Goal: Task Accomplishment & Management: Manage account settings

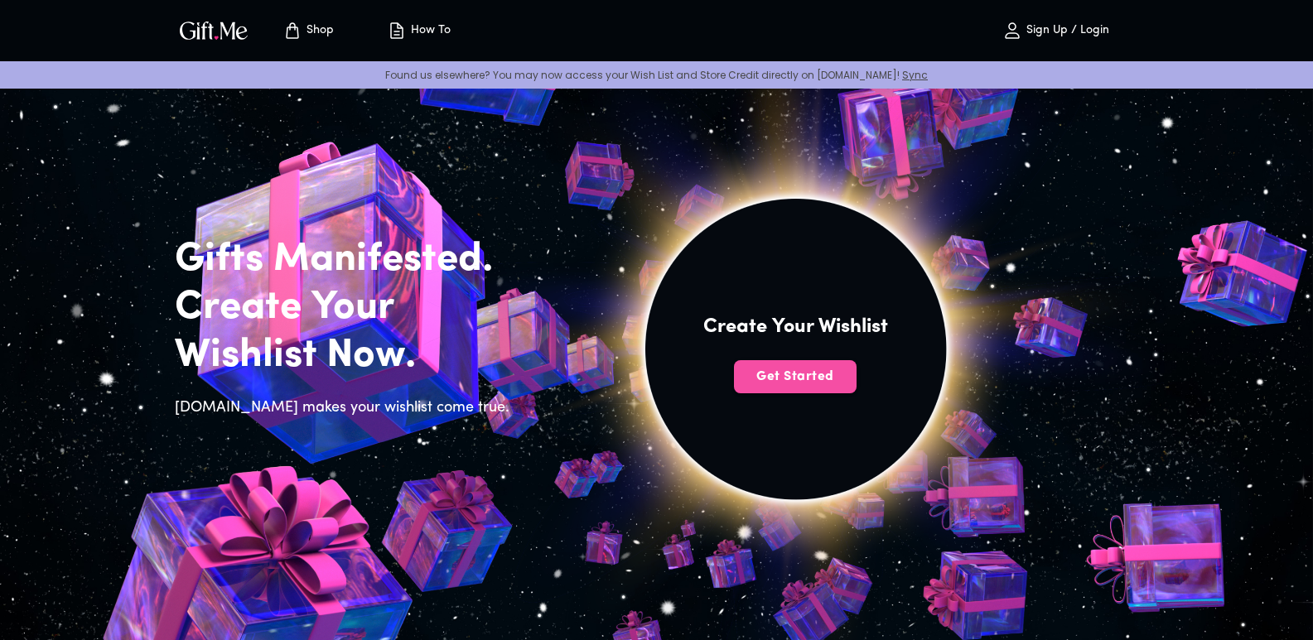
click at [782, 379] on span "Get Started" at bounding box center [795, 377] width 123 height 18
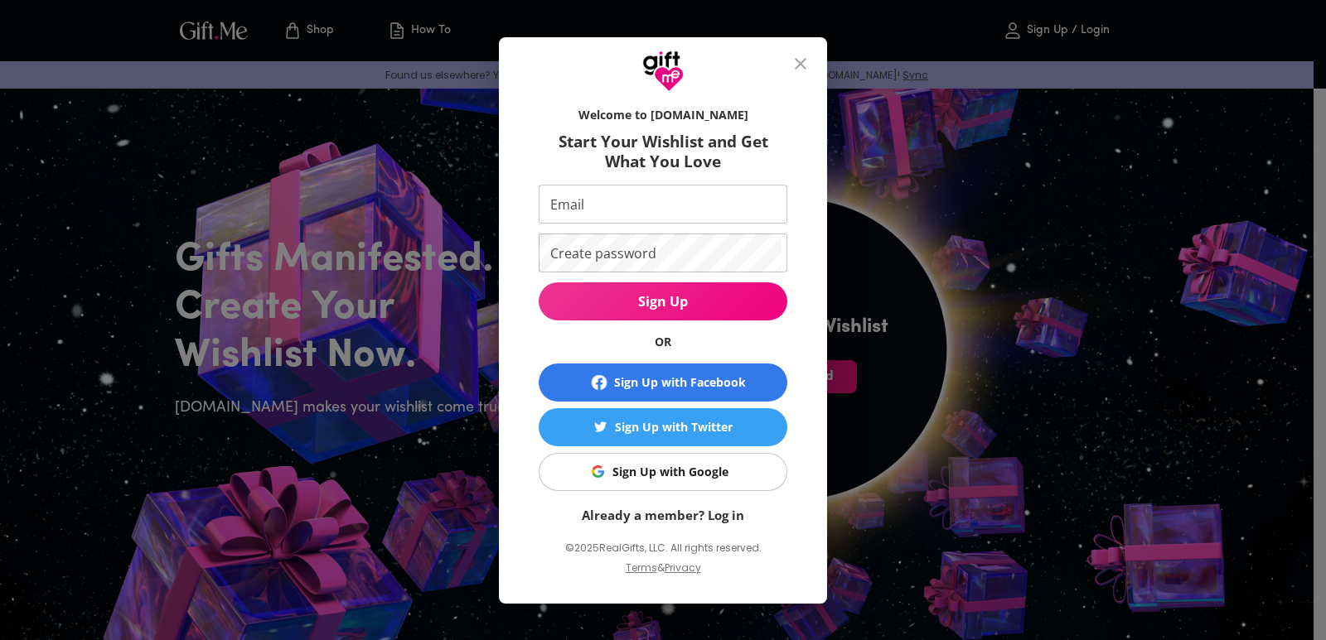
click at [739, 476] on span "Sign Up with Google" at bounding box center [660, 472] width 228 height 18
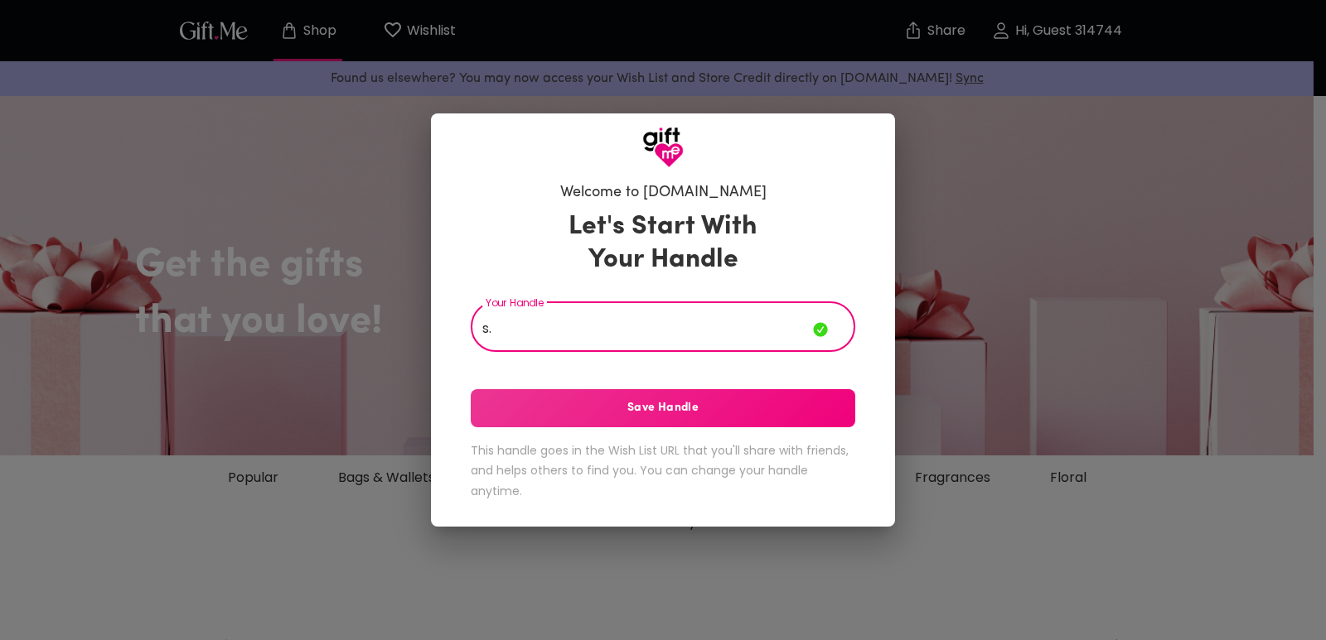
type input "s"
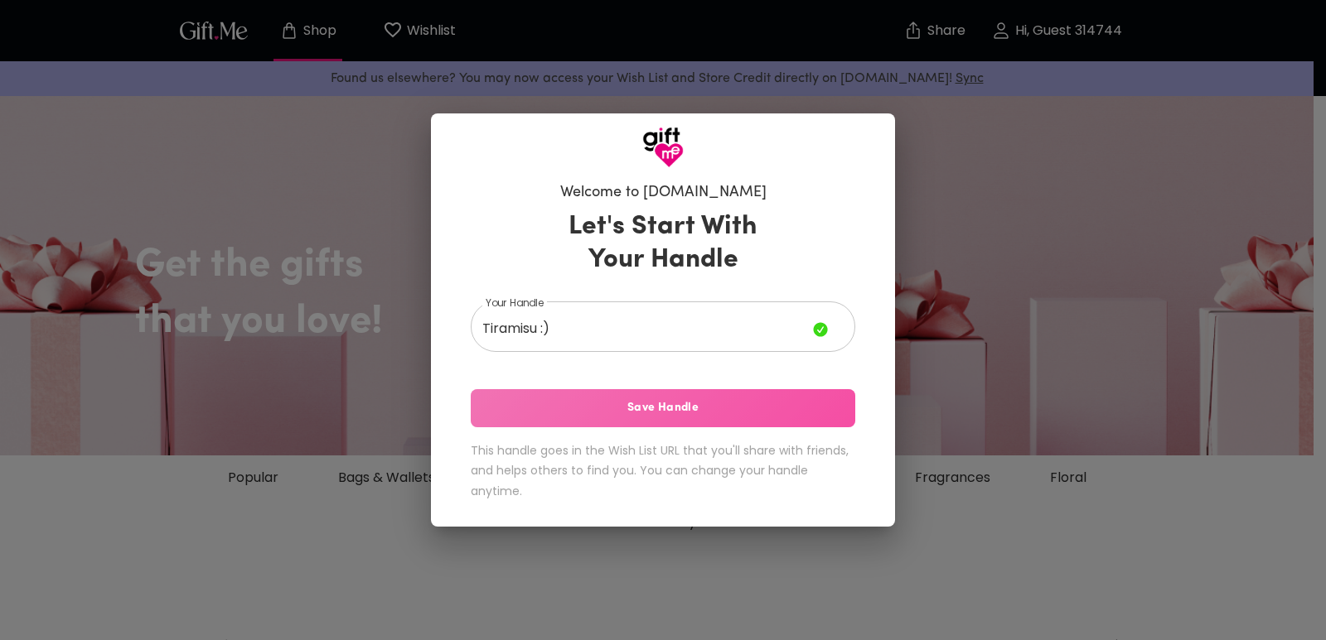
click at [737, 394] on button "Save Handle" at bounding box center [663, 408] width 384 height 38
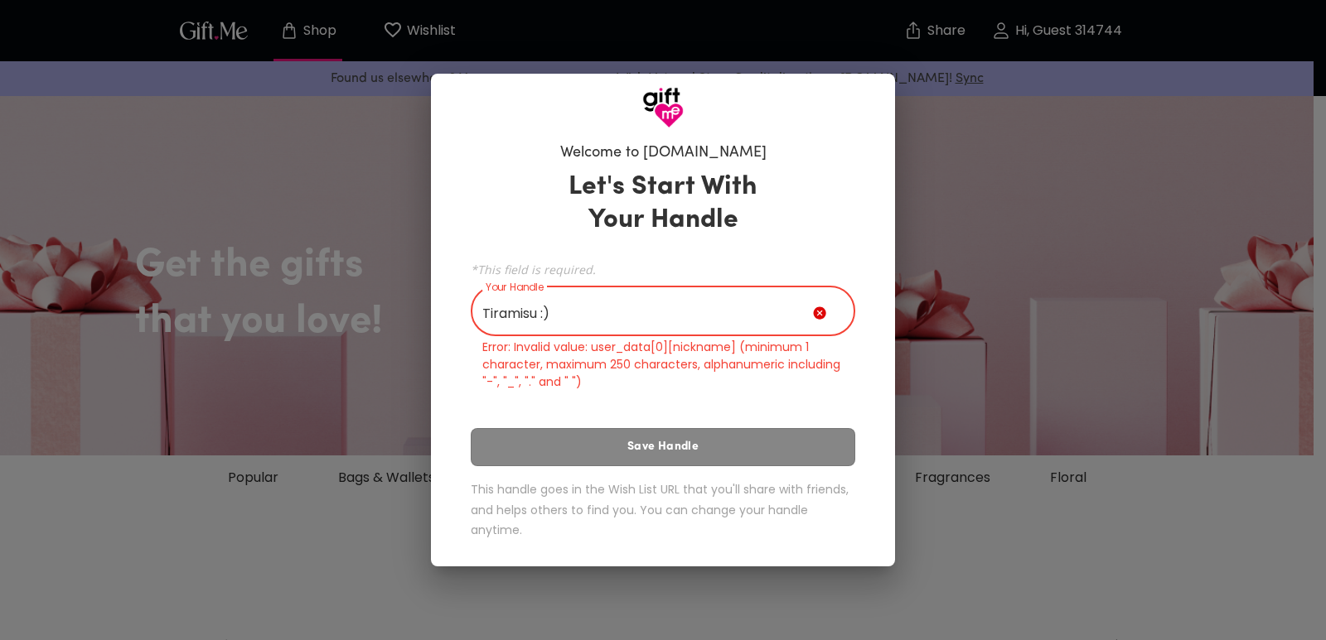
drag, startPoint x: 603, startPoint y: 312, endPoint x: 541, endPoint y: 312, distance: 62.1
click at [541, 312] on input "Tiramisu :)" at bounding box center [642, 313] width 342 height 46
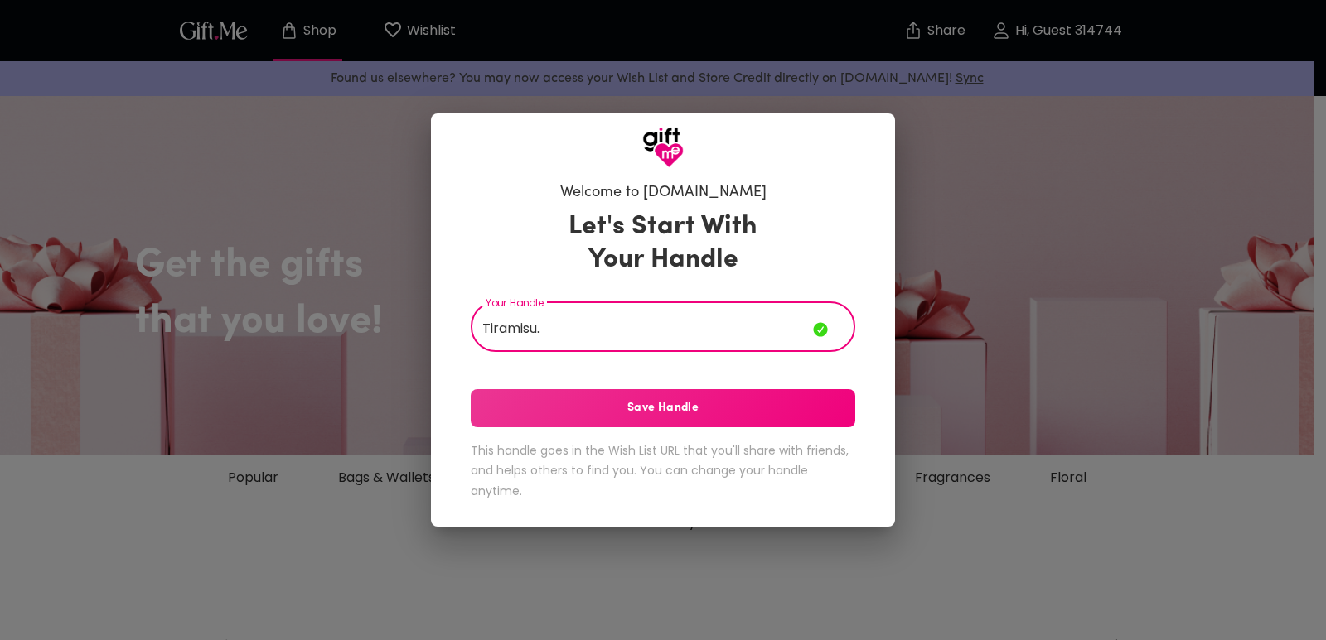
type input "Tiramisu."
click at [759, 414] on span "Save Handle" at bounding box center [663, 408] width 384 height 18
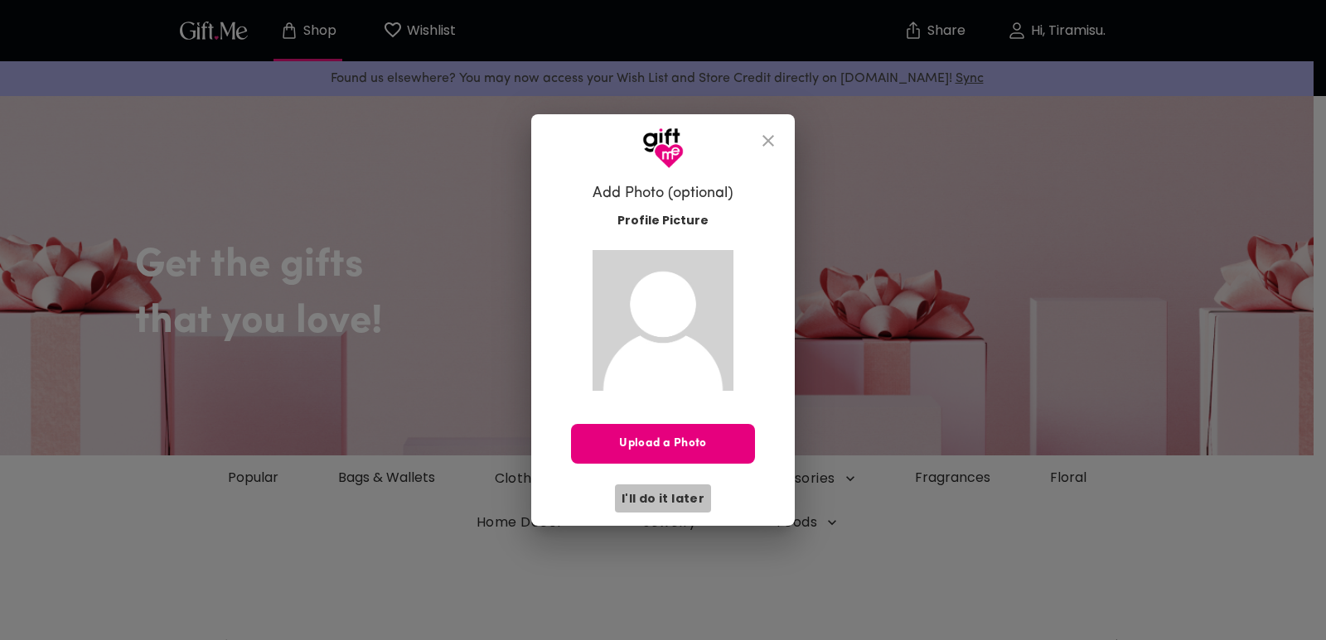
click at [686, 495] on span "I'll do it later" at bounding box center [662, 499] width 83 height 18
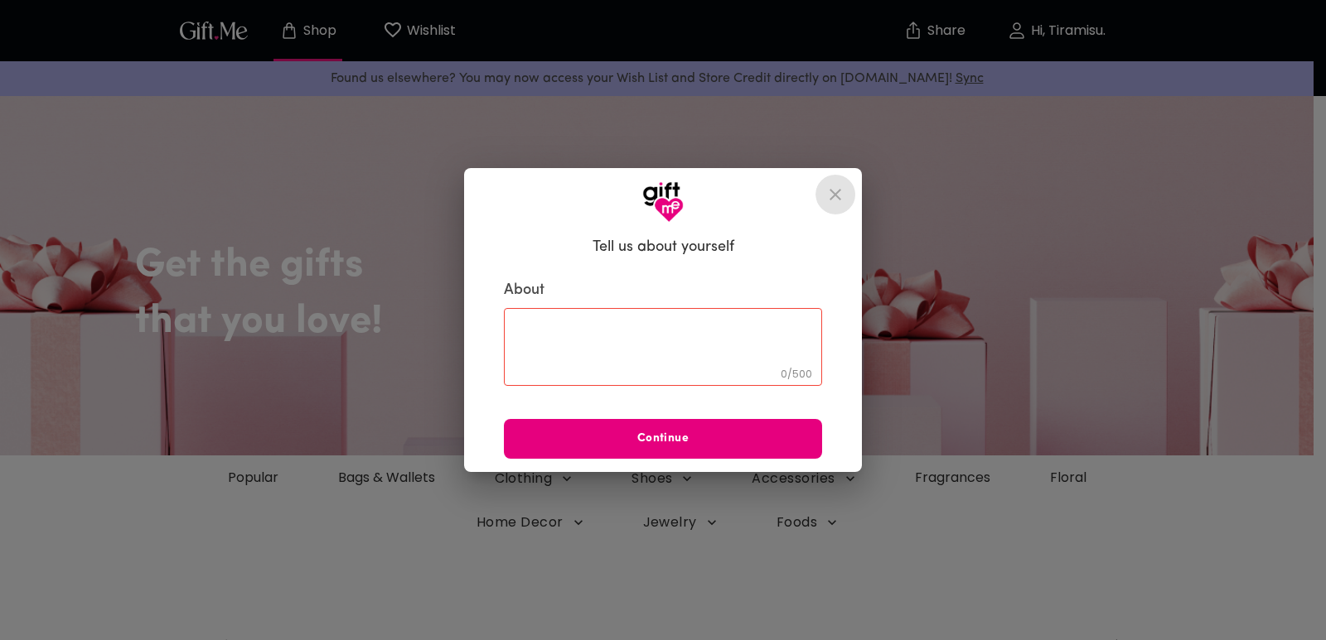
click at [843, 209] on button "close" at bounding box center [835, 195] width 40 height 40
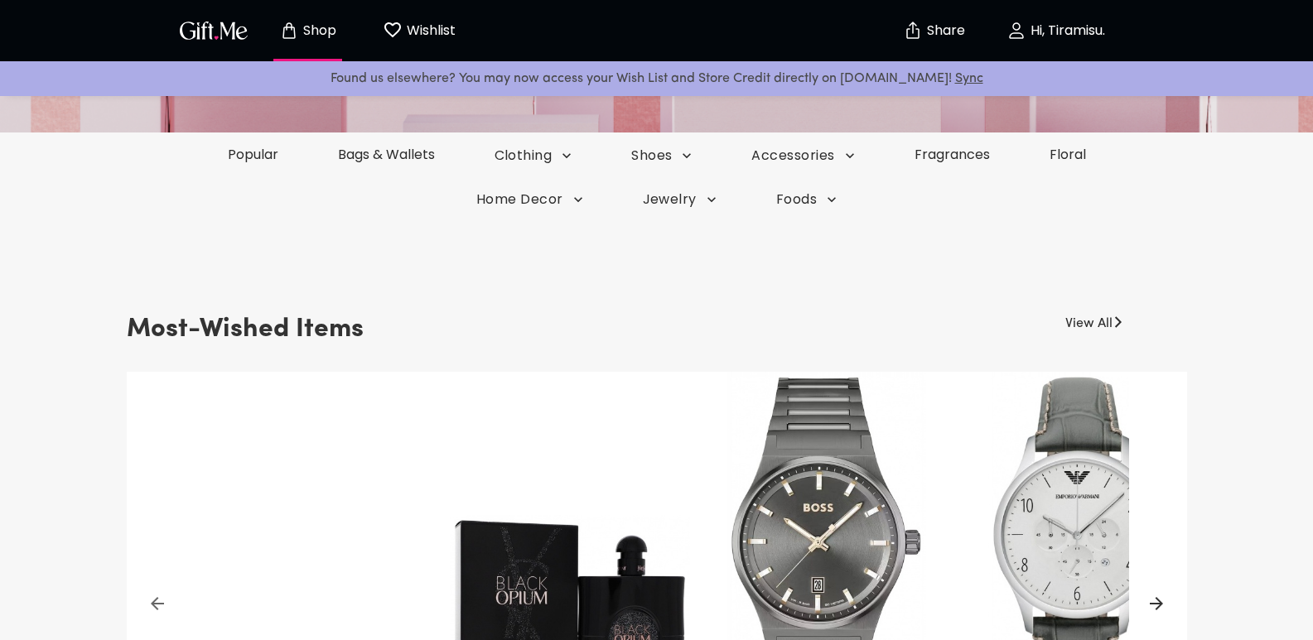
scroll to position [166, 0]
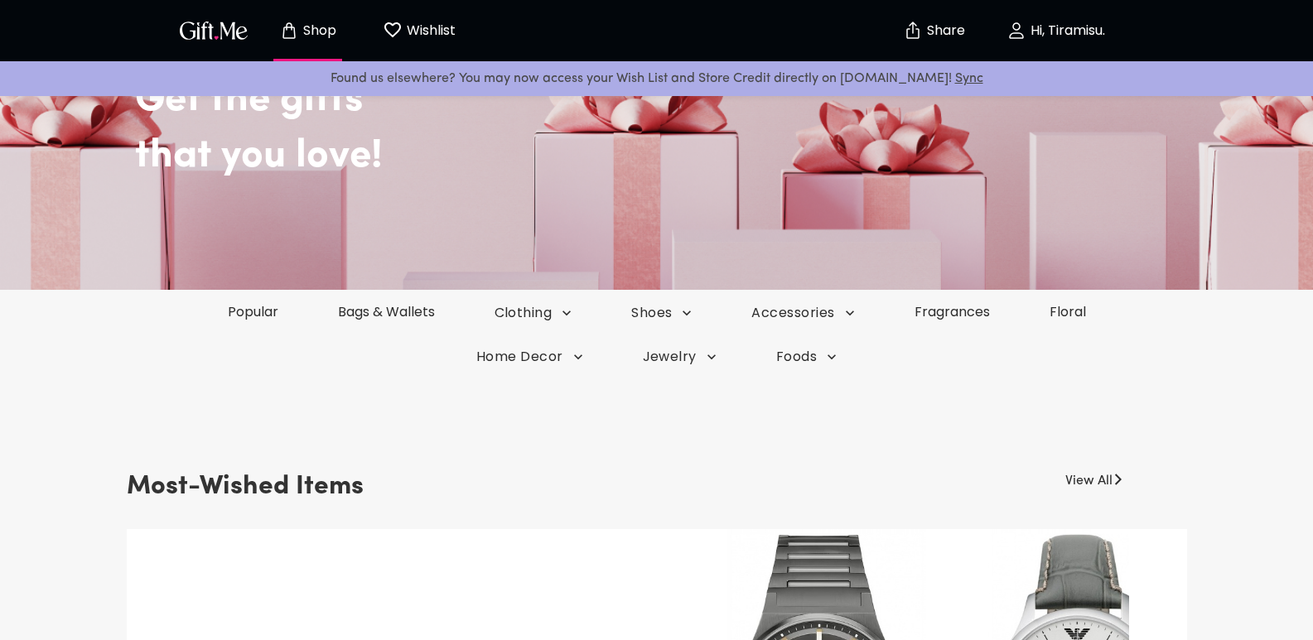
click at [1027, 56] on div "Hi, Tiramisu." at bounding box center [1057, 30] width 166 height 53
click at [1031, 31] on p "Hi, Tiramisu." at bounding box center [1066, 31] width 79 height 14
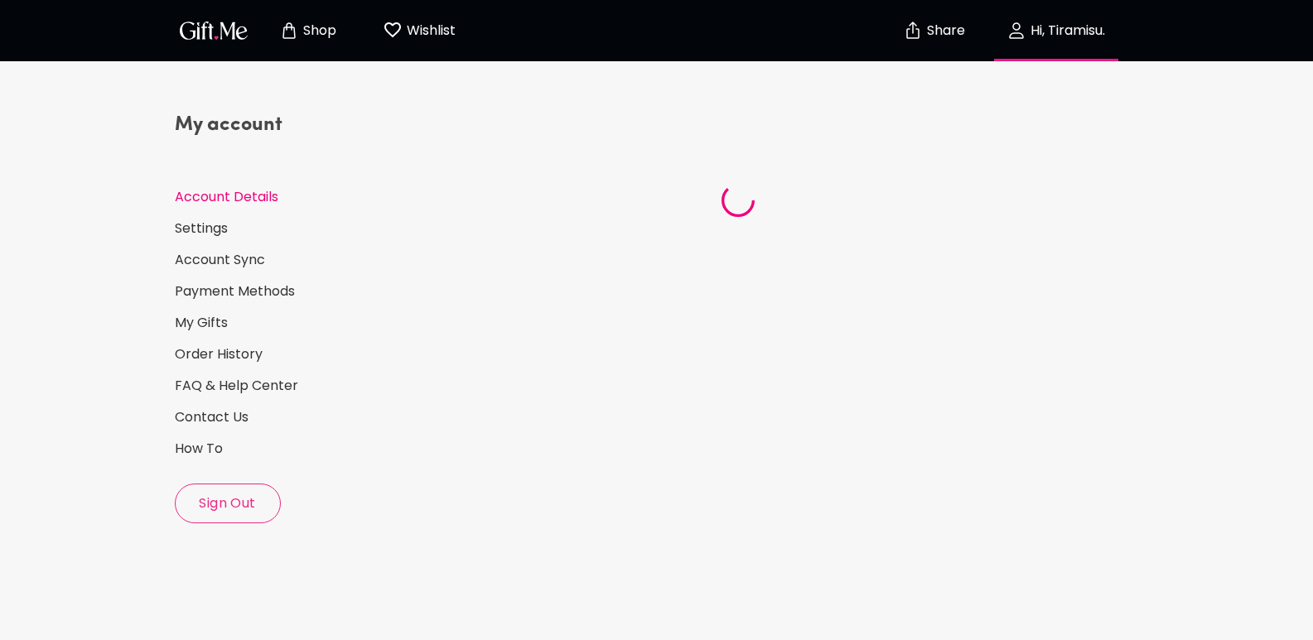
select select "US"
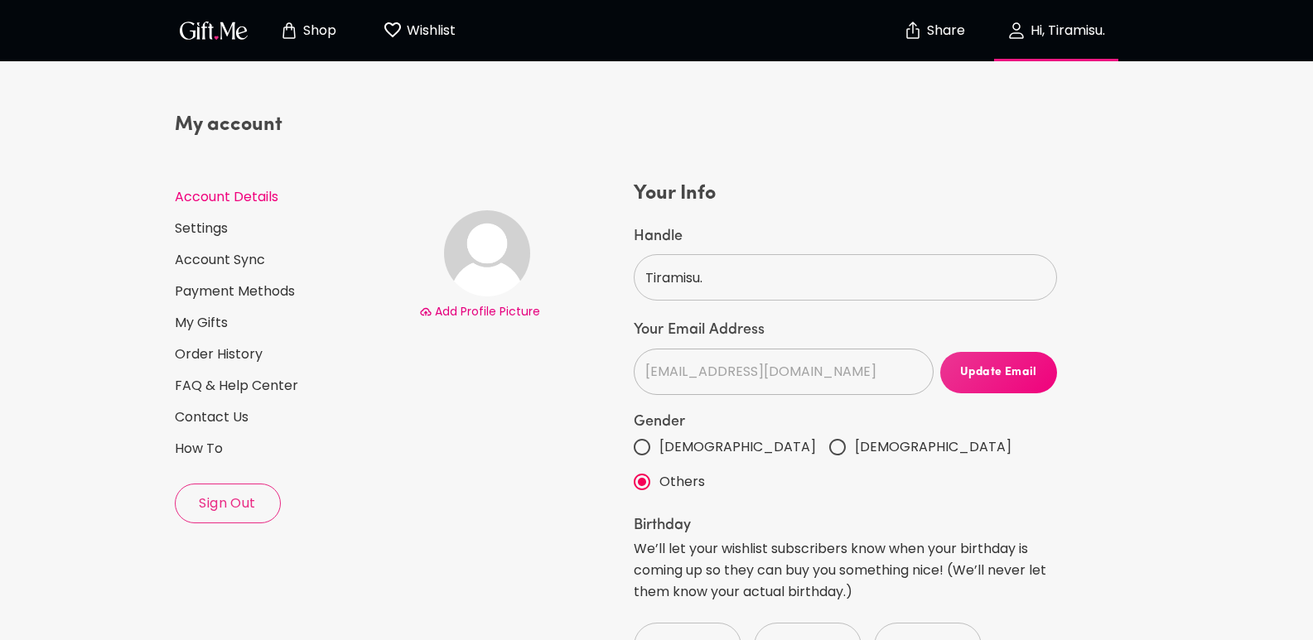
click at [262, 515] on button "Sign Out" at bounding box center [228, 504] width 106 height 40
